Goal: Check status

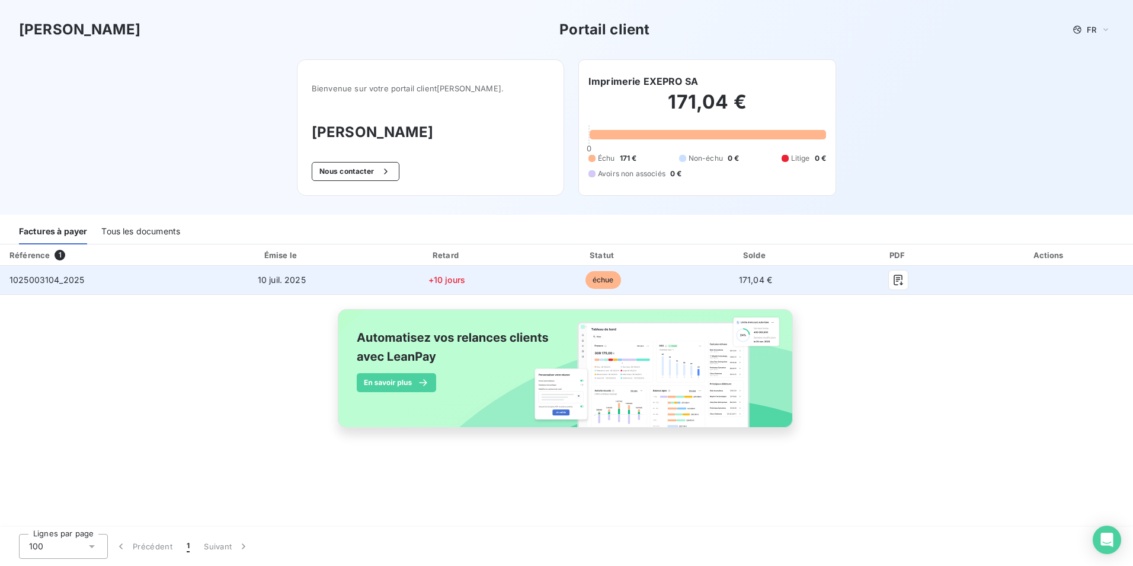
click at [63, 276] on span "1025003104_2025" at bounding box center [46, 279] width 75 height 10
click at [54, 277] on span "1025003104_2025" at bounding box center [46, 279] width 75 height 10
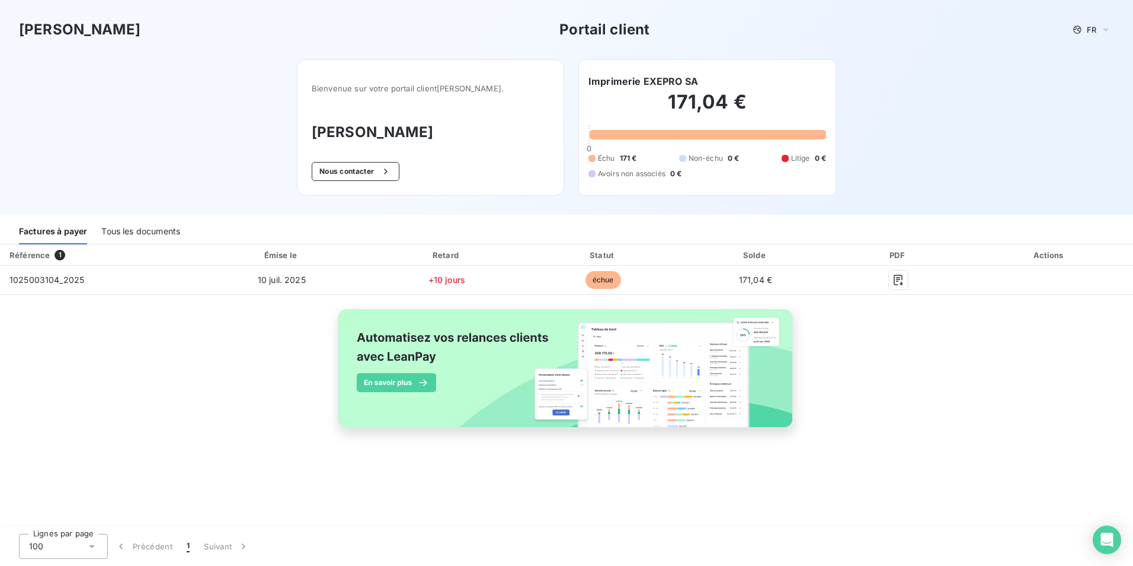
click at [759, 111] on h2 "171,04 €" at bounding box center [708, 108] width 238 height 36
drag, startPoint x: 708, startPoint y: 80, endPoint x: 606, endPoint y: 72, distance: 101.7
click at [606, 72] on div "Imprimerie EXEPRO SA 171,04 € 0 Échu 171 € Non-échu 0 € Litige 0 € Avoirs non a…" at bounding box center [708, 127] width 258 height 136
drag, startPoint x: 60, startPoint y: 276, endPoint x: -2, endPoint y: 264, distance: 63.8
click at [0, 264] on html "[PERSON_NAME] Portail client FR Bienvenue sur votre portail client [PERSON_NAME…" at bounding box center [566, 283] width 1133 height 566
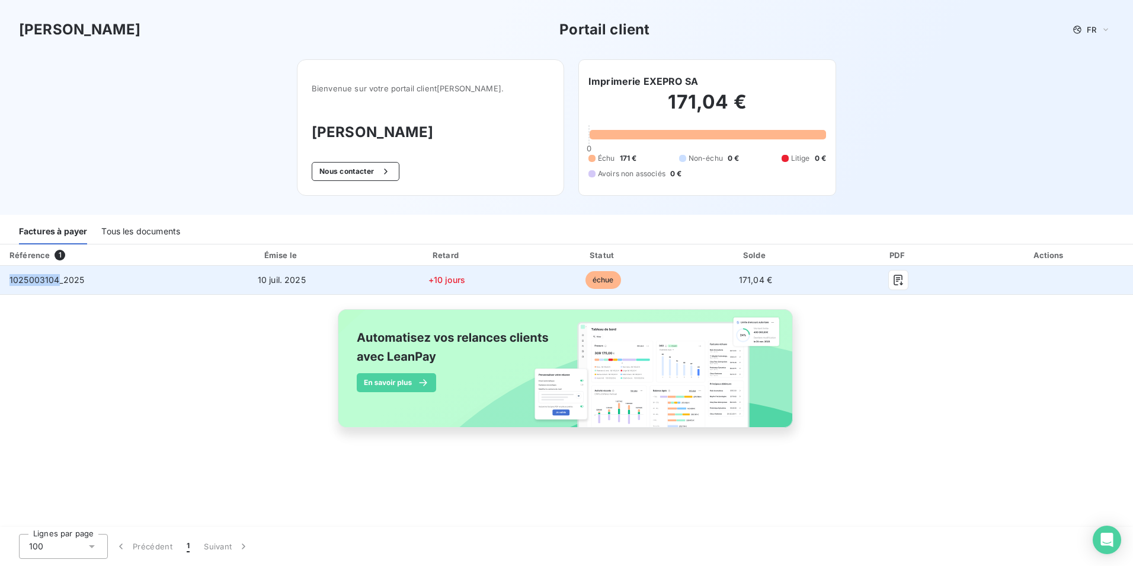
copy table "Référence 1 Émise le Retard Statut Solde PDF Actions 1025003104"
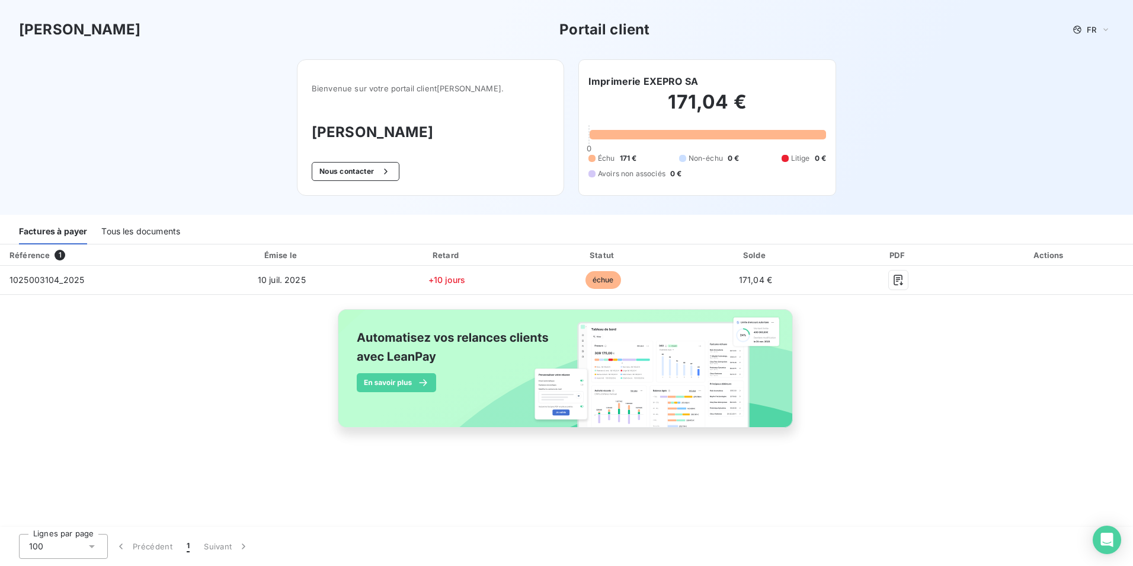
click at [816, 142] on div "171,04 € 0 Échu 171 € Non-échu 0 € Litige 0 € Avoirs non associés 0 €" at bounding box center [708, 134] width 238 height 92
